Goal: Task Accomplishment & Management: Use online tool/utility

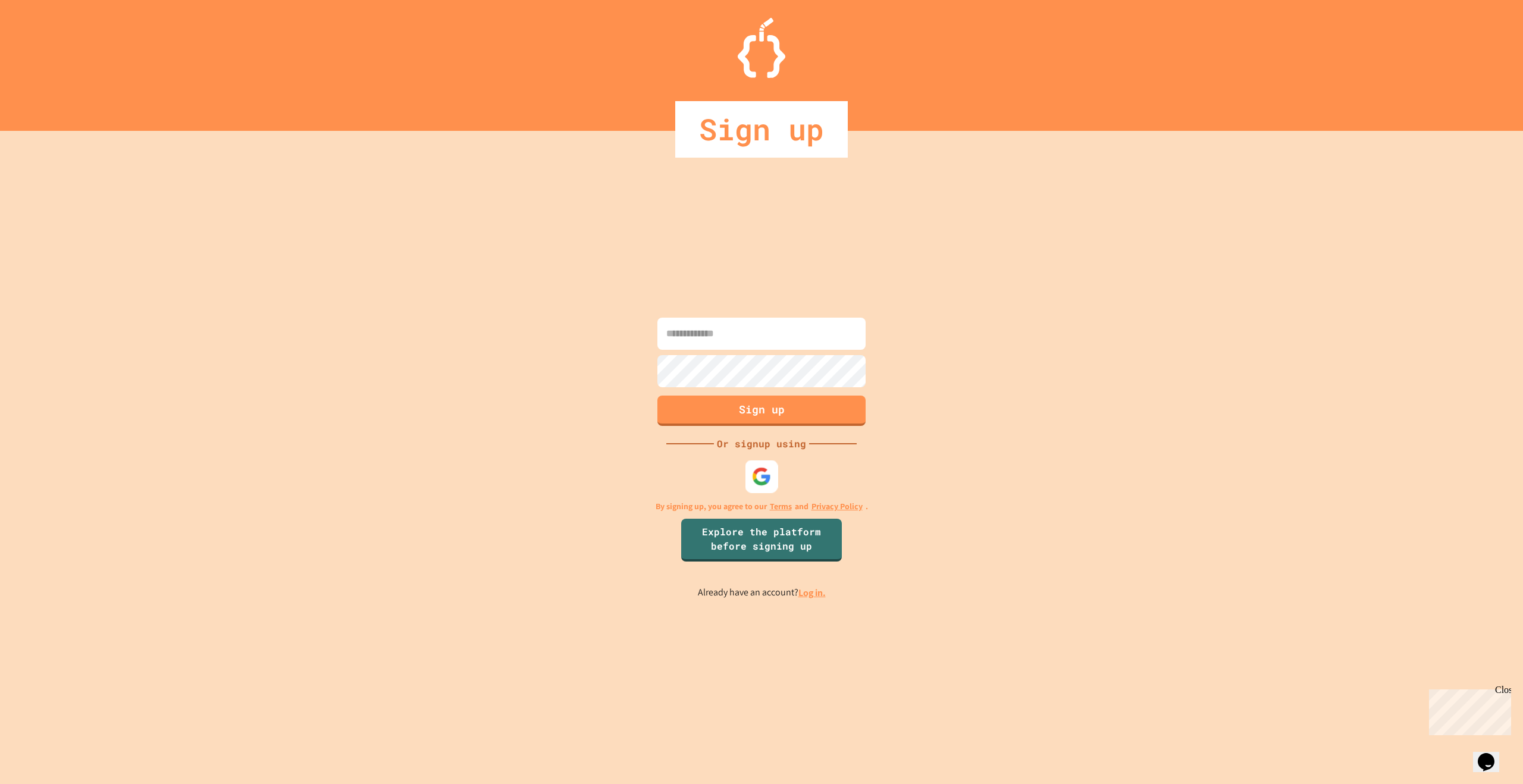
click at [765, 480] on img at bounding box center [761, 476] width 20 height 20
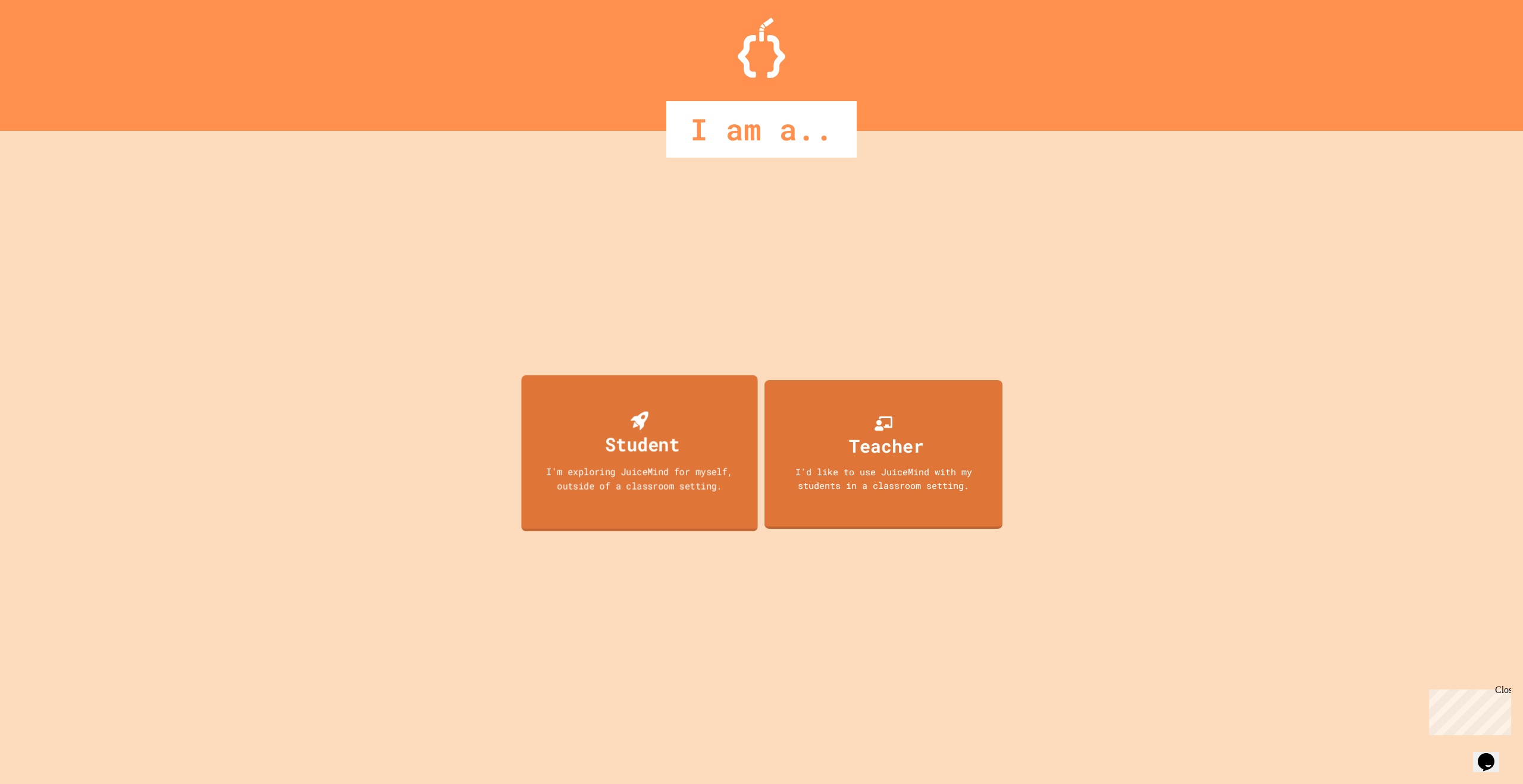
click at [727, 439] on div "Student I'm exploring JuiceMind for myself, outside of a classroom setting." at bounding box center [639, 453] width 236 height 156
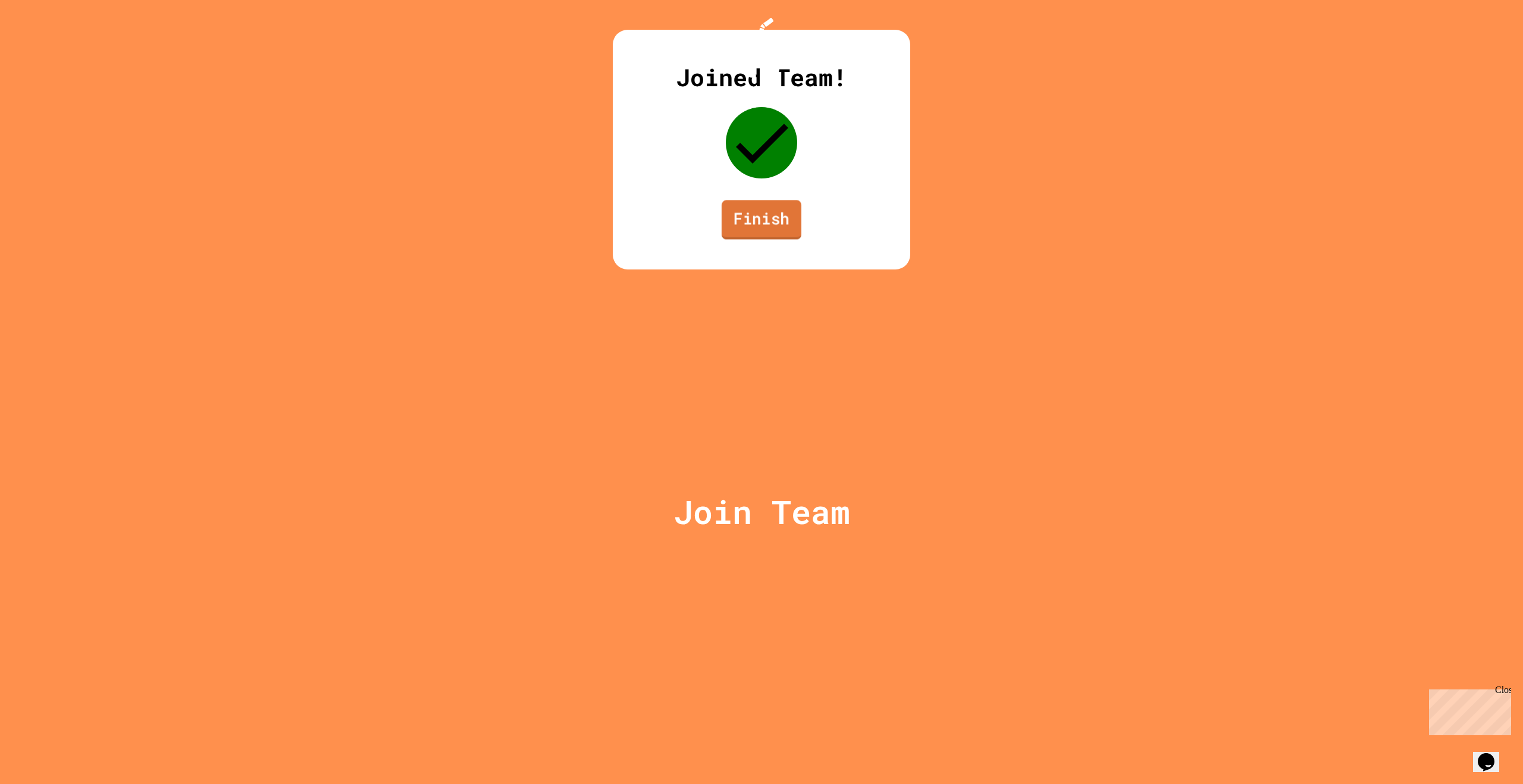
click at [758, 239] on link "Finish" at bounding box center [761, 220] width 80 height 39
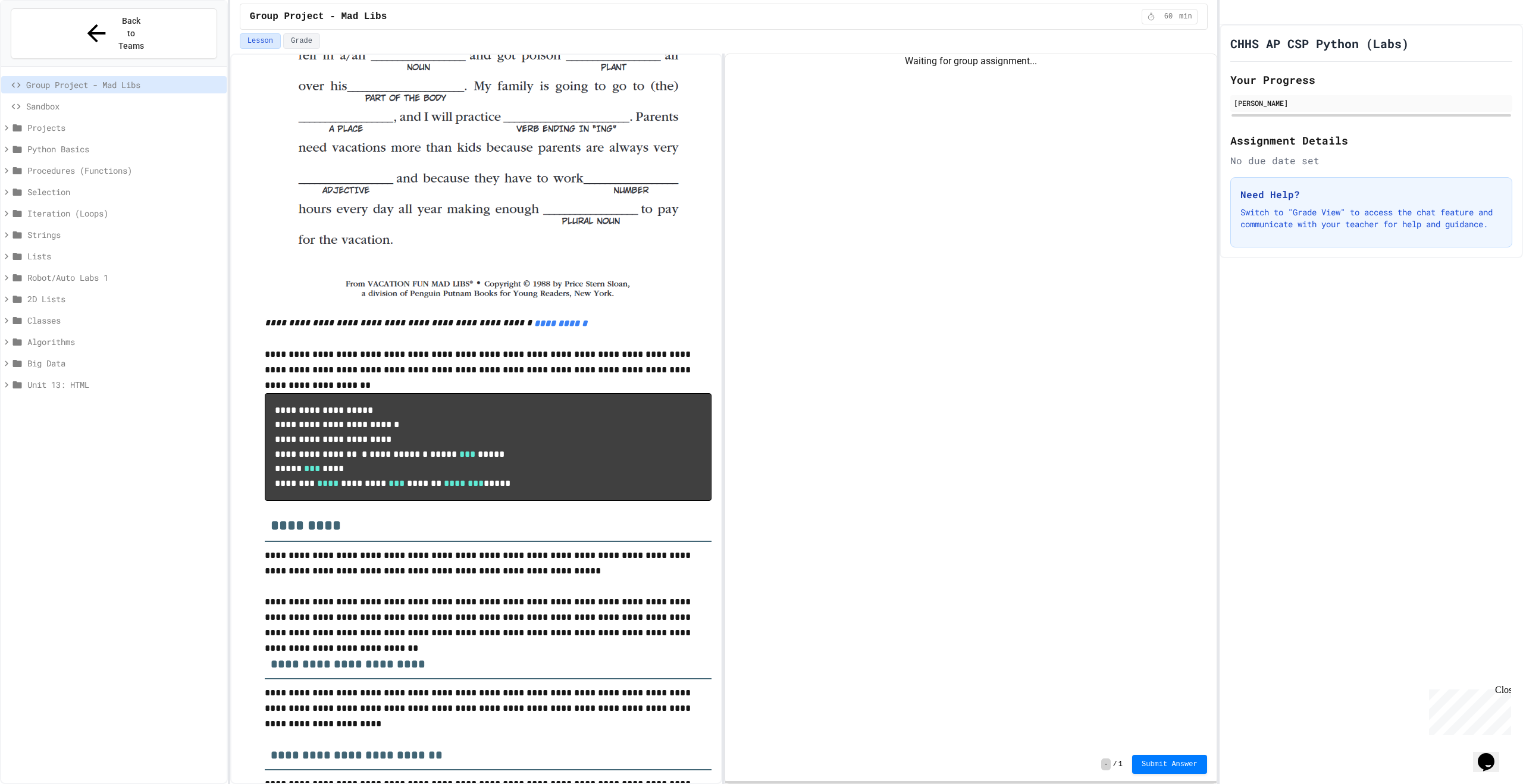
scroll to position [744, 0]
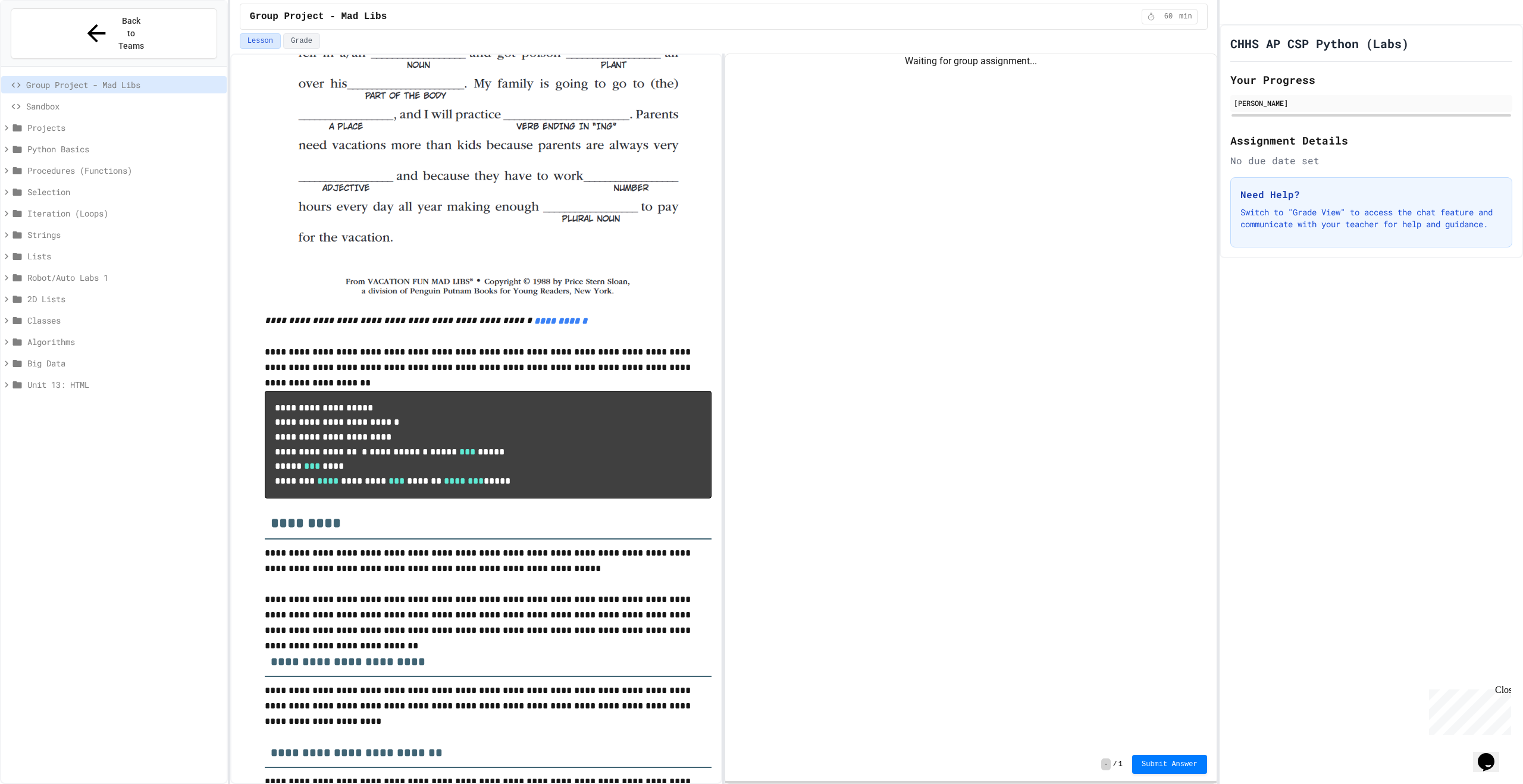
click at [82, 143] on span "Python Basics" at bounding box center [124, 149] width 195 height 12
